Goal: Contribute content

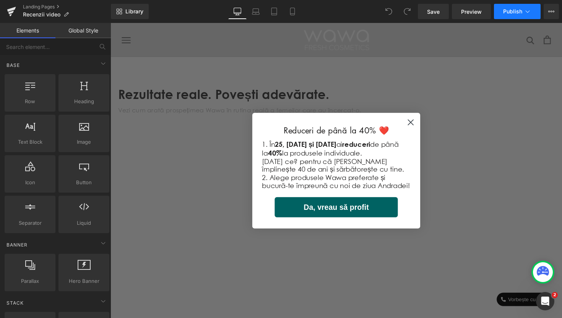
click at [521, 14] on span "Publish" at bounding box center [512, 11] width 19 height 6
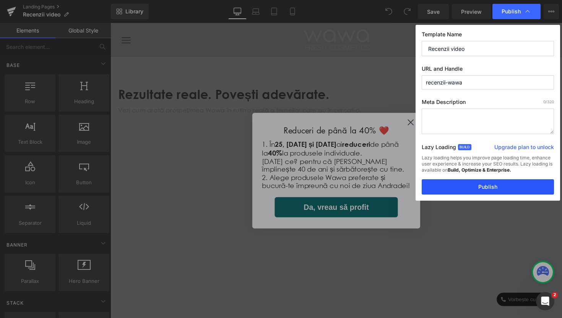
click at [493, 185] on button "Publish" at bounding box center [488, 186] width 132 height 15
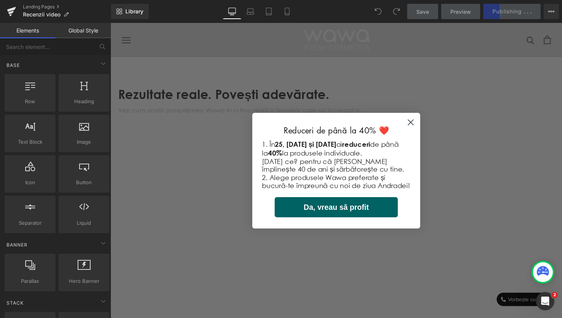
click at [417, 126] on div "Youtube Row Youtube Row Youtube Row Row 48px" at bounding box center [341, 166] width 459 height 98
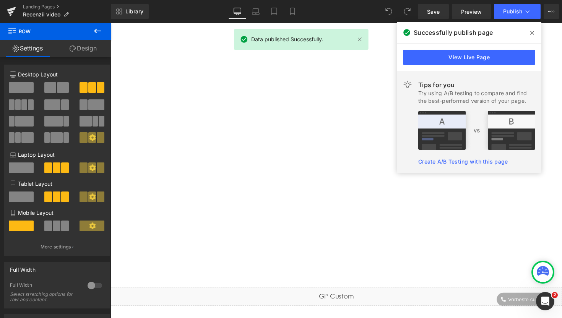
scroll to position [432, 0]
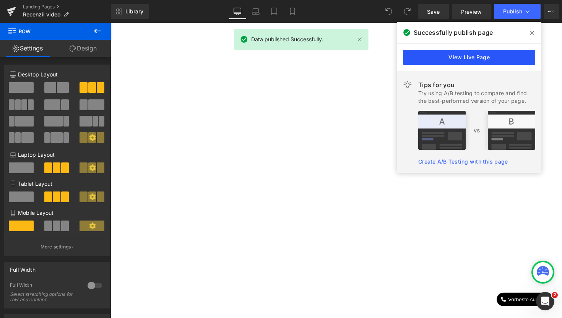
click at [473, 57] on link "View Live Page" at bounding box center [469, 57] width 132 height 15
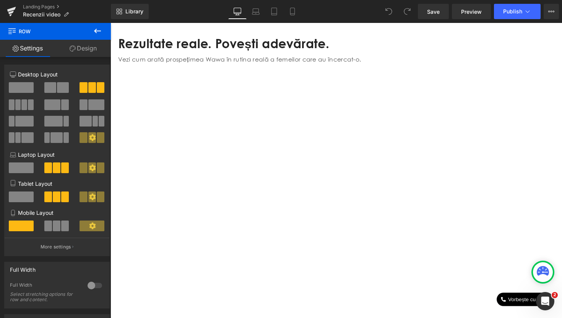
scroll to position [0, 0]
